Goal: Task Accomplishment & Management: Manage account settings

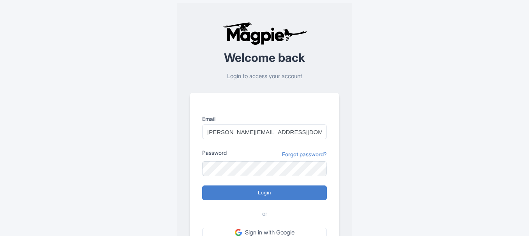
type input "Logging in..."
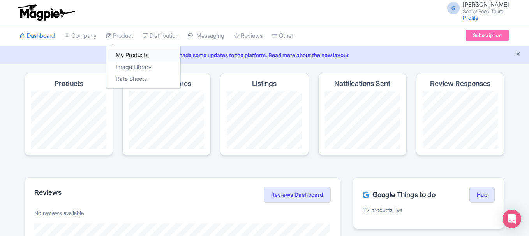
click at [131, 58] on link "My Products" at bounding box center [143, 55] width 74 height 12
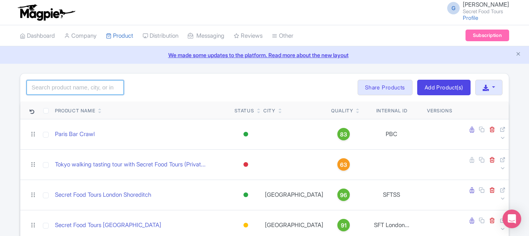
click at [94, 83] on input "search" at bounding box center [74, 87] width 97 height 15
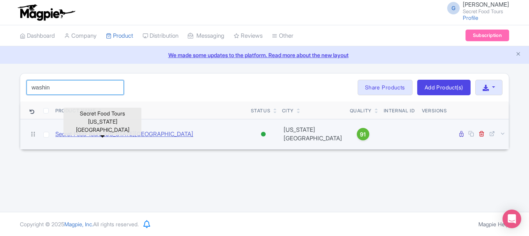
type input "washin"
click at [109, 137] on link "Secret Food Tours [US_STATE][GEOGRAPHIC_DATA]" at bounding box center [124, 134] width 138 height 9
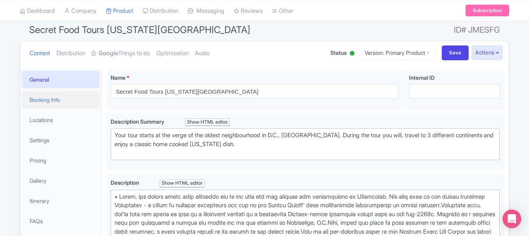
scroll to position [63, 0]
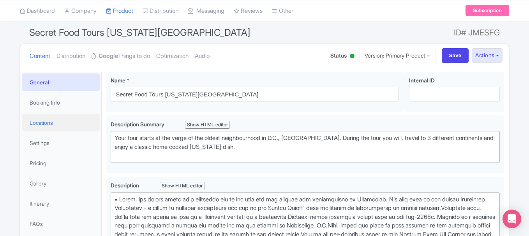
click at [49, 130] on link "Locations" at bounding box center [61, 123] width 78 height 18
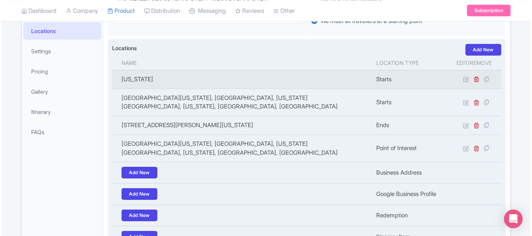
scroll to position [155, 0]
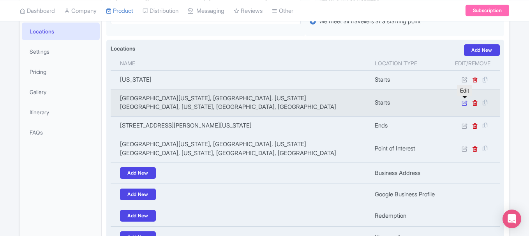
click at [461, 104] on icon at bounding box center [464, 103] width 6 height 6
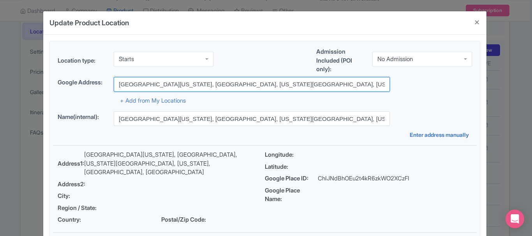
click at [167, 84] on input "[GEOGRAPHIC_DATA][US_STATE], [GEOGRAPHIC_DATA], [US_STATE][GEOGRAPHIC_DATA], [U…" at bounding box center [252, 84] width 276 height 15
paste input "We'll meet in front of Christ Church Georgetown (Red Church), located at 3116 O…"
type input "We'll meet in front of Christ Church Georgetown (Red Church), located at 3116 O…"
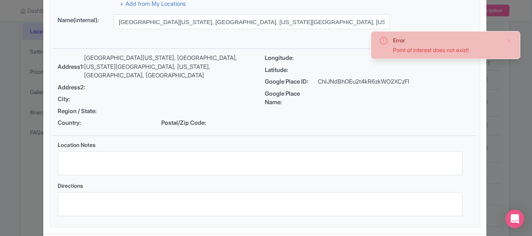
scroll to position [125, 0]
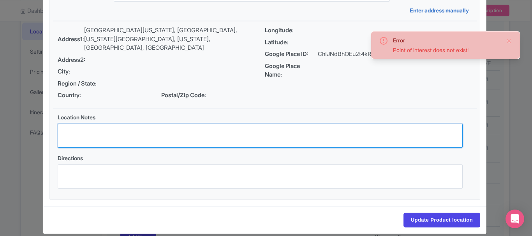
click at [145, 128] on textarea "Location Notes" at bounding box center [260, 136] width 405 height 24
paste textarea "We'll meet in front of Christ Church Georgetown (Red Church), located at 3116 O…"
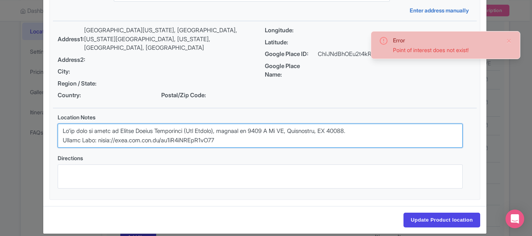
scroll to position [192, 0]
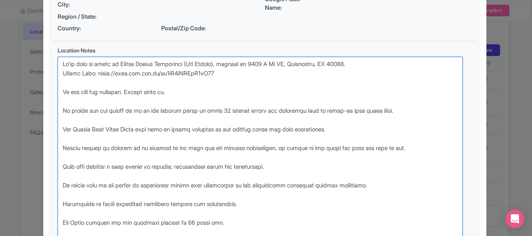
click at [219, 57] on textarea "Location Notes" at bounding box center [260, 153] width 405 height 192
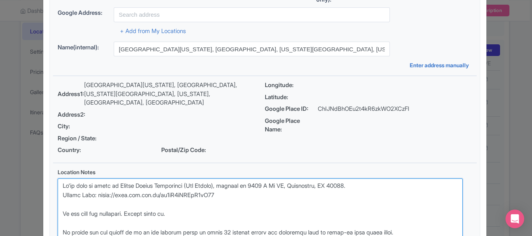
scroll to position [65, 0]
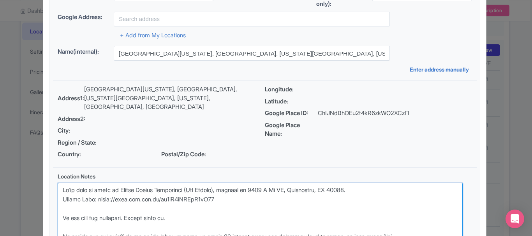
type textarea "We'll meet in front of Christ Church Georgetown (Red Church), located at 3116 O…"
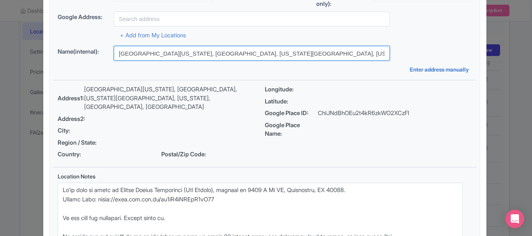
click at [186, 56] on input "[GEOGRAPHIC_DATA][US_STATE], [GEOGRAPHIC_DATA], [US_STATE][GEOGRAPHIC_DATA], [U…" at bounding box center [252, 53] width 276 height 15
paste input "We'll meet in front of Christ Church Georgetown (Red Church), located at 3116 O…"
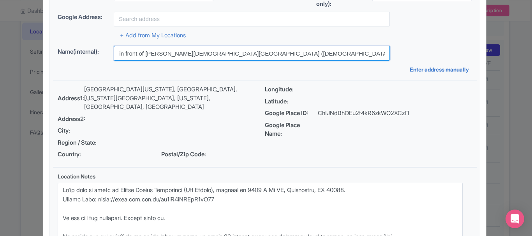
type input "We'll meet in front of Christ Church Georgetown (Red Church), located at 3116 O…"
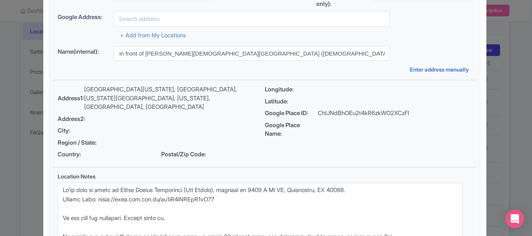
click at [170, 27] on div "+ Add from My Locations" at bounding box center [265, 33] width 414 height 14
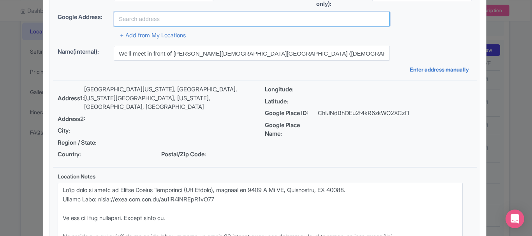
click at [156, 14] on input "text" at bounding box center [252, 19] width 276 height 15
paste input "We'll meet in front of Christ Church Georgetown (Red Church), located at 3116 O…"
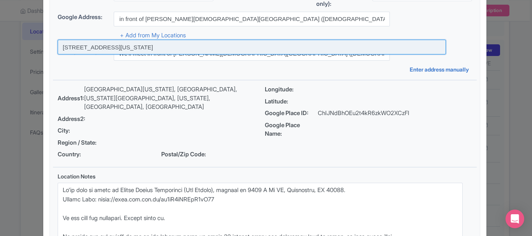
click at [173, 51] on input at bounding box center [252, 47] width 388 height 15
type input "[STREET_ADDRESS][US_STATE]"
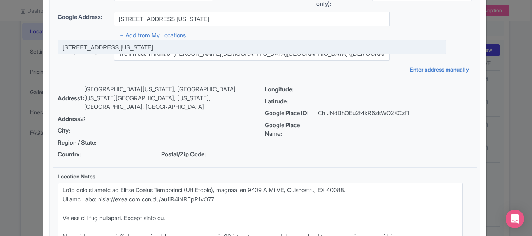
scroll to position [0, 0]
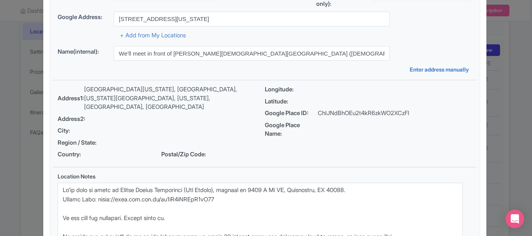
type input "[STREET_ADDRESS][US_STATE]"
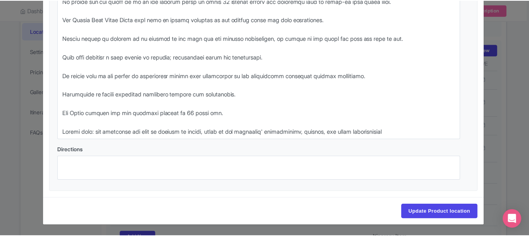
scroll to position [284, 0]
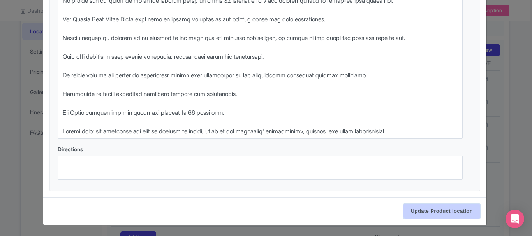
click at [428, 211] on input "Update Product location" at bounding box center [441, 211] width 77 height 15
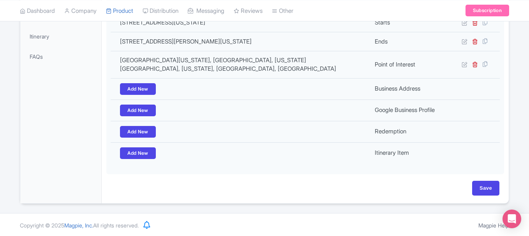
scroll to position [232, 0]
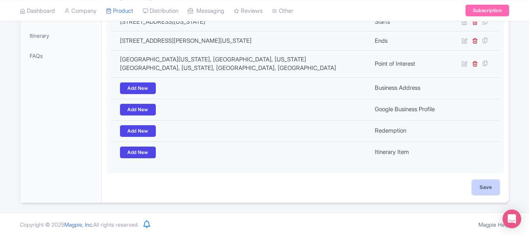
click at [478, 188] on input "Save" at bounding box center [485, 187] width 27 height 15
type input "Update Product"
